Goal: Entertainment & Leisure: Consume media (video, audio)

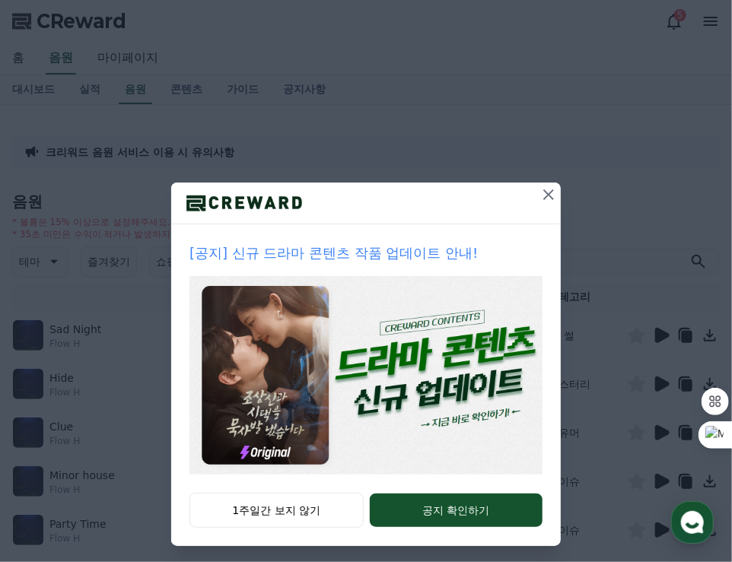
drag, startPoint x: 405, startPoint y: 189, endPoint x: 390, endPoint y: 129, distance: 61.8
click at [390, 129] on div "[공지] 신규 드라마 콘텐츠 작품 업데이트 안내! 1주일간 보지 않기 공지 확인하기" at bounding box center [366, 285] width 732 height 570
click at [419, 212] on div at bounding box center [365, 204] width 389 height 42
click at [542, 189] on icon at bounding box center [548, 195] width 18 height 18
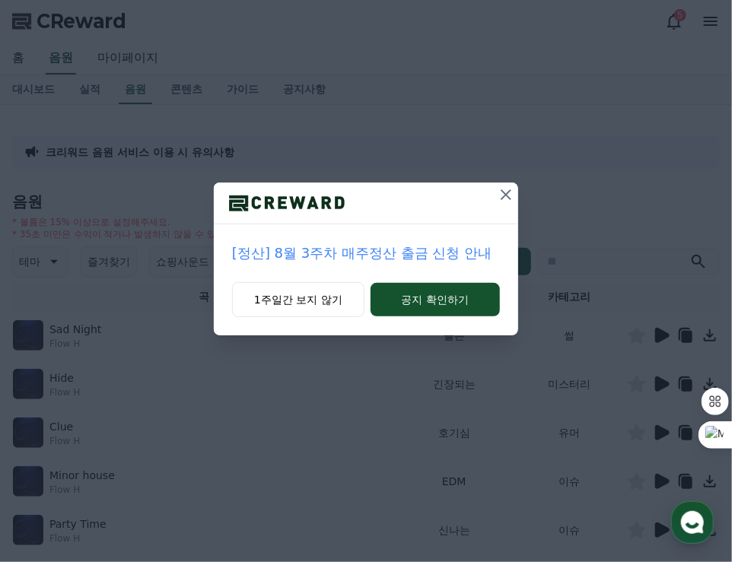
click at [502, 194] on icon at bounding box center [506, 195] width 18 height 18
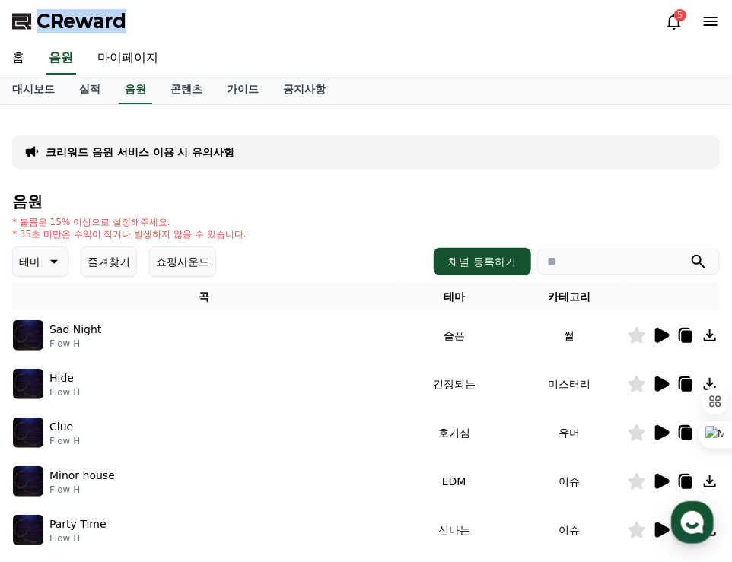
drag, startPoint x: 140, startPoint y: 24, endPoint x: 36, endPoint y: 21, distance: 104.2
click at [36, 21] on div "CReward 5" at bounding box center [366, 21] width 732 height 43
copy span "CReward"
click at [187, 86] on link "콘텐츠" at bounding box center [186, 89] width 56 height 29
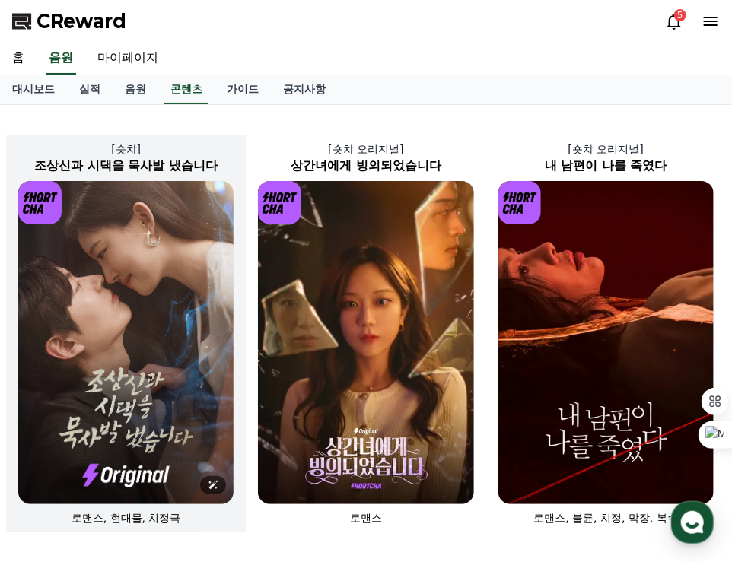
click at [147, 351] on img at bounding box center [125, 342] width 215 height 323
